Goal: Book appointment/travel/reservation

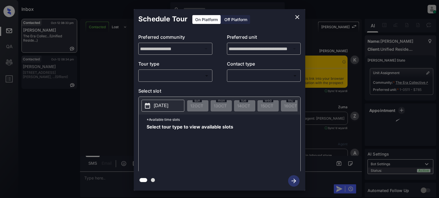
scroll to position [405, 0]
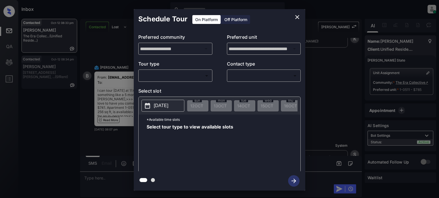
click at [182, 76] on body "Inbox [PERSON_NAME] Online Set yourself offline Set yourself on break Profile S…" at bounding box center [219, 99] width 439 height 198
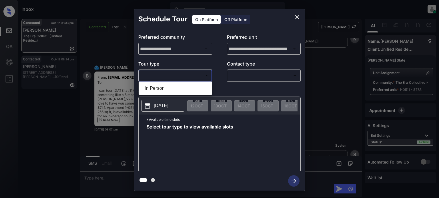
click at [160, 88] on li "In Person" at bounding box center [175, 88] width 71 height 10
type input "********"
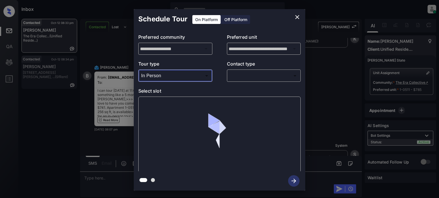
click at [233, 79] on body "Inbox [PERSON_NAME] Online Set yourself offline Set yourself on break Profile S…" at bounding box center [219, 99] width 439 height 198
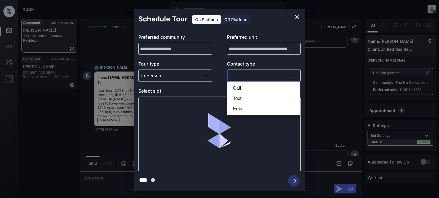
click at [233, 101] on li "Text" at bounding box center [263, 99] width 71 height 10
type input "****"
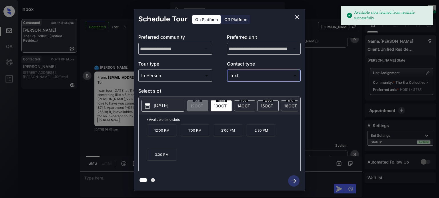
click at [218, 107] on span "[DATE]" at bounding box center [220, 106] width 13 height 5
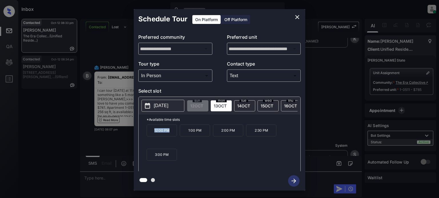
drag, startPoint x: 148, startPoint y: 133, endPoint x: 170, endPoint y: 136, distance: 22.1
click at [170, 136] on p "12:00 PM" at bounding box center [161, 131] width 30 height 12
copy p "12:00 PM"
click at [297, 16] on icon "close" at bounding box center [296, 17] width 7 height 7
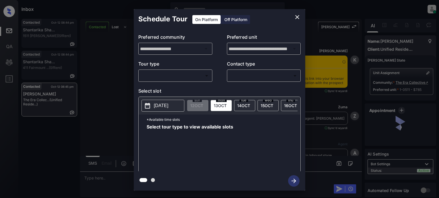
scroll to position [1048, 0]
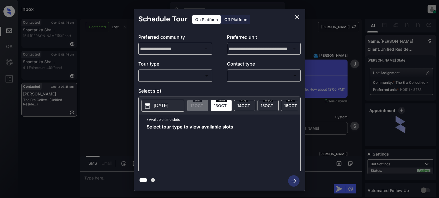
click at [194, 77] on body "Inbox Juan Carlos Manantan Online Set yourself offline Set yourself on break Pr…" at bounding box center [219, 99] width 439 height 198
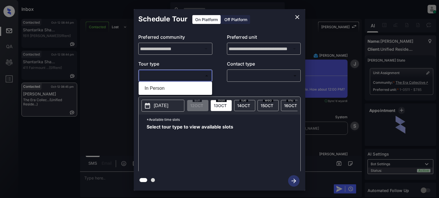
click at [160, 89] on li "In Person" at bounding box center [175, 88] width 71 height 10
type input "********"
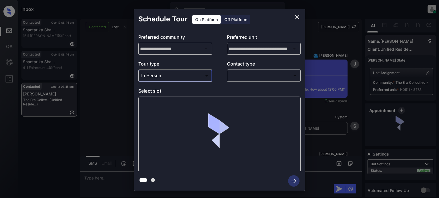
click at [239, 79] on body "Inbox Juan Carlos Manantan Online Set yourself offline Set yourself on break Pr…" at bounding box center [219, 99] width 439 height 198
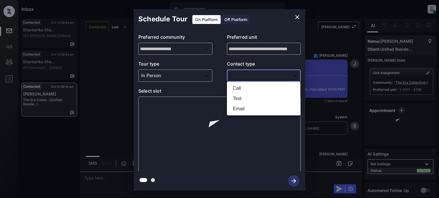
click at [240, 99] on li "Text" at bounding box center [263, 99] width 71 height 10
type input "****"
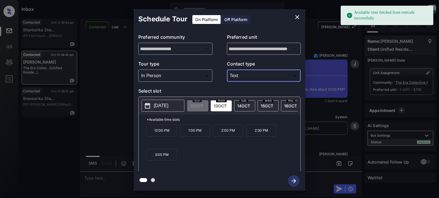
click at [163, 134] on p "12:00 PM" at bounding box center [161, 131] width 30 height 12
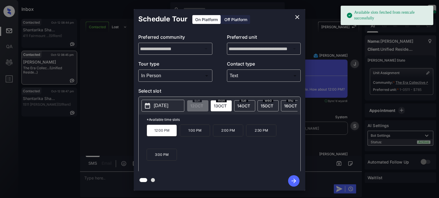
click at [292, 184] on icon "button" at bounding box center [293, 181] width 11 height 11
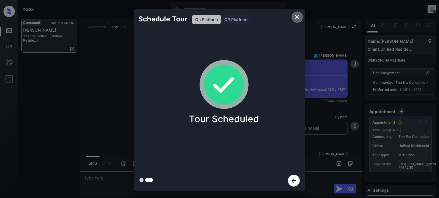
click at [295, 16] on icon "close" at bounding box center [296, 17] width 7 height 7
